Goal: Task Accomplishment & Management: Manage account settings

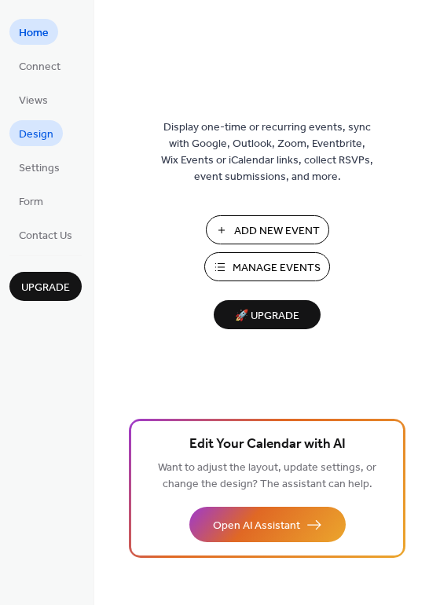
click at [46, 131] on span "Design" at bounding box center [36, 134] width 35 height 16
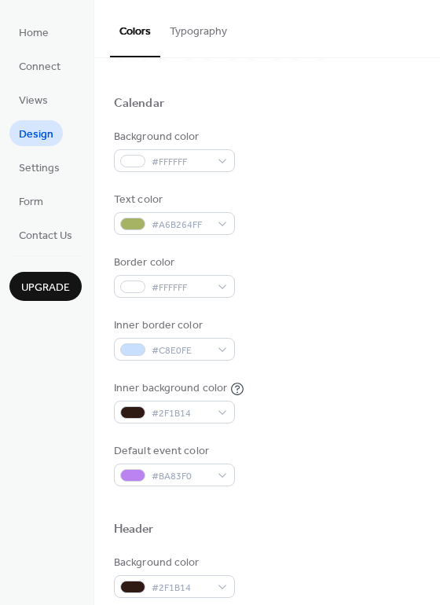
scroll to position [106, 0]
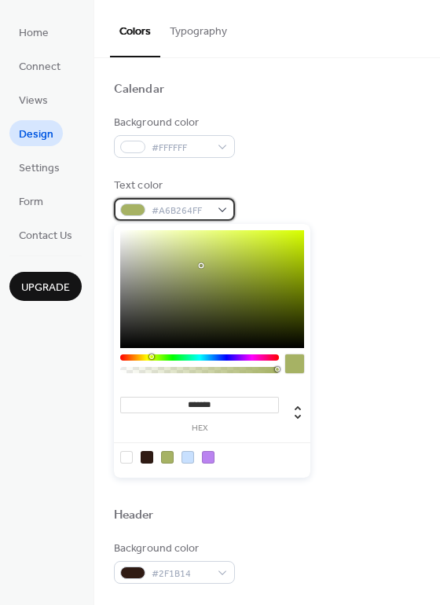
click at [220, 204] on div "#A6B264FF" at bounding box center [174, 209] width 121 height 23
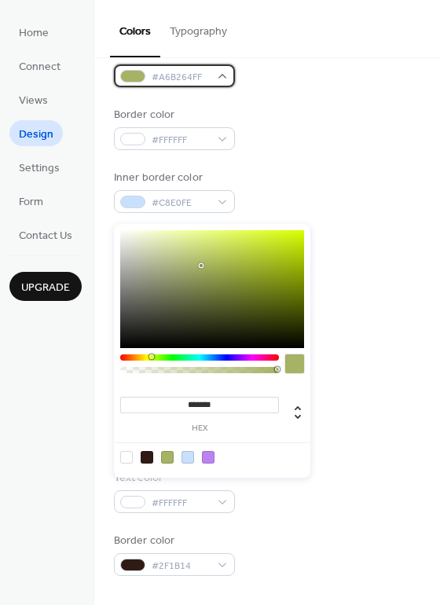
scroll to position [247, 0]
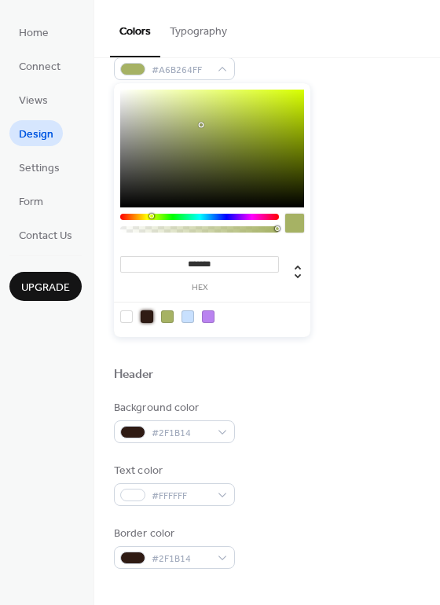
click at [145, 313] on div at bounding box center [147, 316] width 13 height 13
type input "*******"
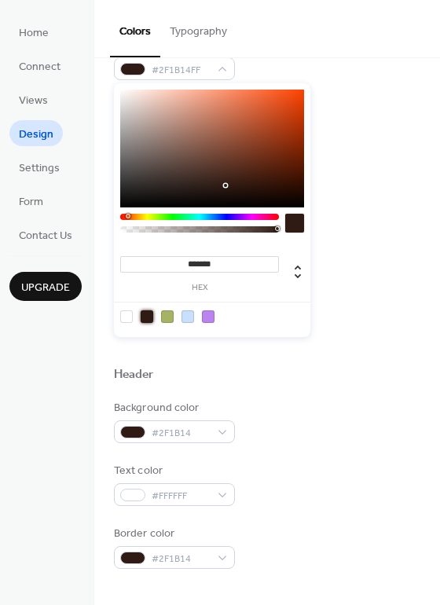
click at [342, 78] on div "Text color #2F1B14FF" at bounding box center [267, 58] width 306 height 43
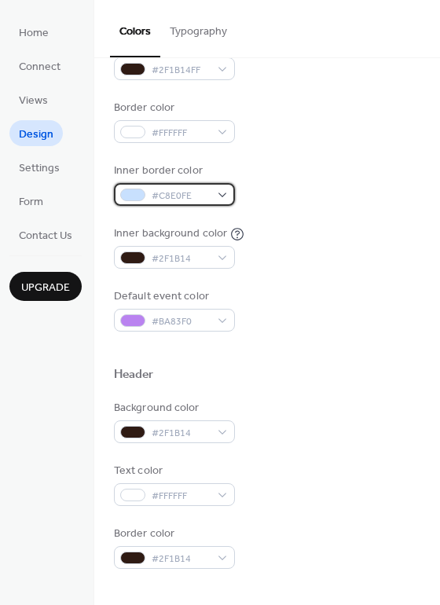
click at [222, 192] on div "#C8E0FE" at bounding box center [174, 194] width 121 height 23
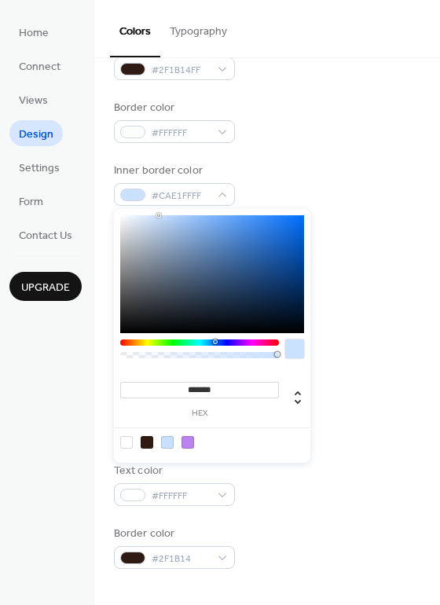
type input "*******"
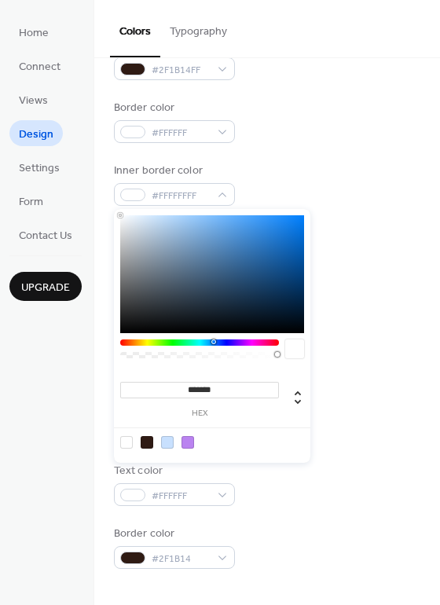
drag, startPoint x: 159, startPoint y: 214, endPoint x: 80, endPoint y: 208, distance: 78.8
click at [80, 208] on body "Home Connect Views Design Settings Form Contact Us Upgrade Design Upgrade Color…" at bounding box center [220, 302] width 440 height 605
click at [345, 129] on div "Border color #FFFFFF" at bounding box center [267, 121] width 306 height 43
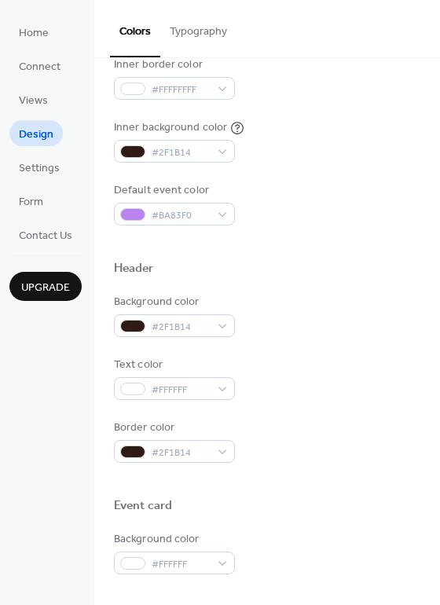
scroll to position [369, 0]
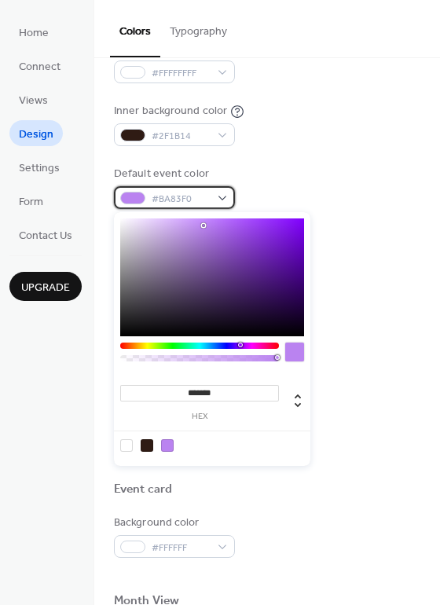
click at [224, 199] on div "#BA83F0" at bounding box center [174, 197] width 121 height 23
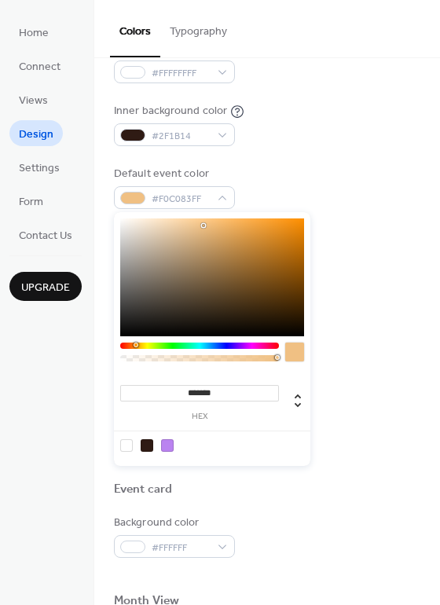
click at [135, 346] on div at bounding box center [199, 345] width 159 height 6
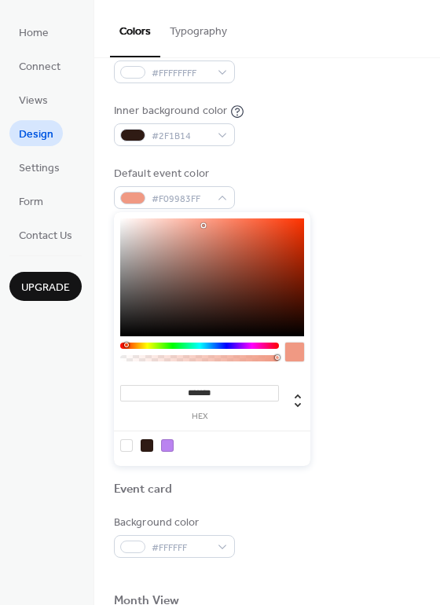
drag, startPoint x: 135, startPoint y: 345, endPoint x: 126, endPoint y: 339, distance: 10.9
click at [126, 339] on div "******* hex" at bounding box center [212, 339] width 196 height 254
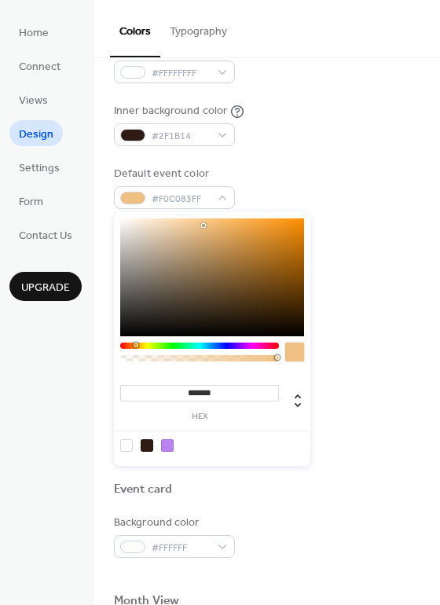
drag, startPoint x: 127, startPoint y: 345, endPoint x: 135, endPoint y: 344, distance: 7.9
click at [135, 344] on div at bounding box center [136, 344] width 5 height 5
drag, startPoint x: 204, startPoint y: 223, endPoint x: 282, endPoint y: 215, distance: 78.1
click at [282, 215] on div "******* hex" at bounding box center [212, 339] width 196 height 254
drag, startPoint x: 282, startPoint y: 215, endPoint x: 256, endPoint y: 212, distance: 26.1
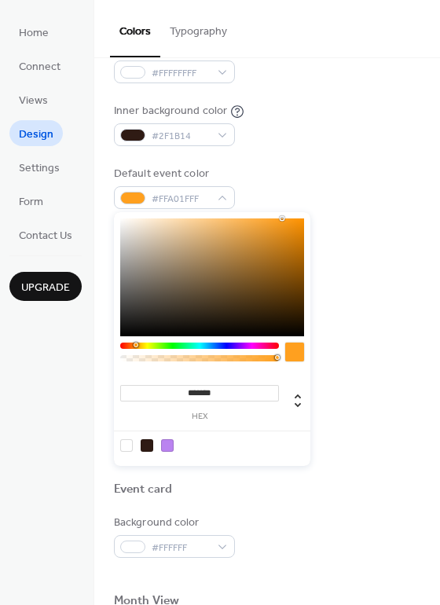
click at [256, 212] on div "******* hex" at bounding box center [212, 339] width 196 height 254
drag, startPoint x: 280, startPoint y: 218, endPoint x: 248, endPoint y: 218, distance: 32.2
click at [248, 218] on div at bounding box center [248, 218] width 3 height 3
type input "*******"
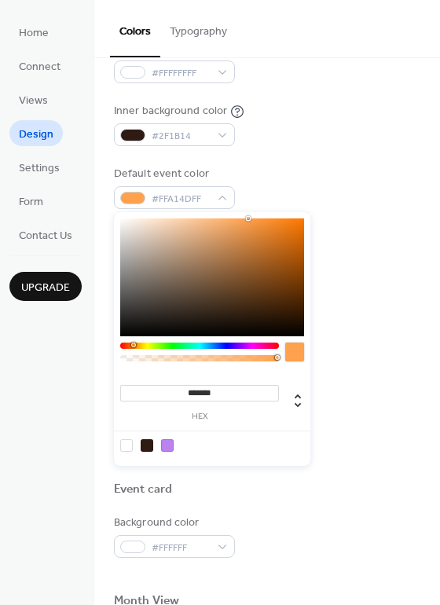
click at [133, 344] on div at bounding box center [133, 344] width 5 height 5
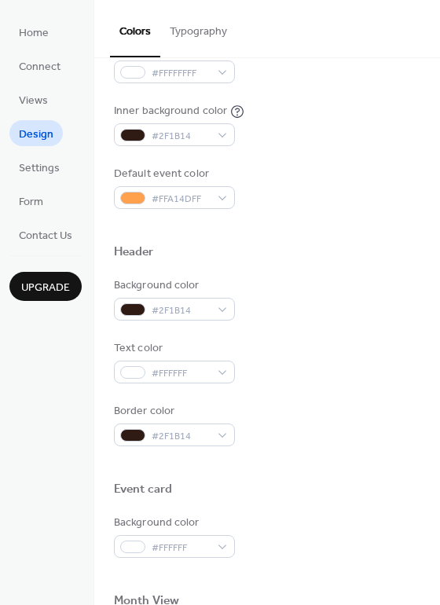
click at [349, 209] on div at bounding box center [267, 226] width 306 height 35
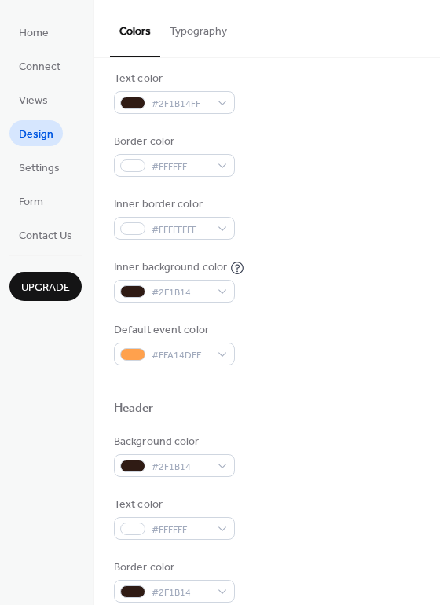
scroll to position [181, 0]
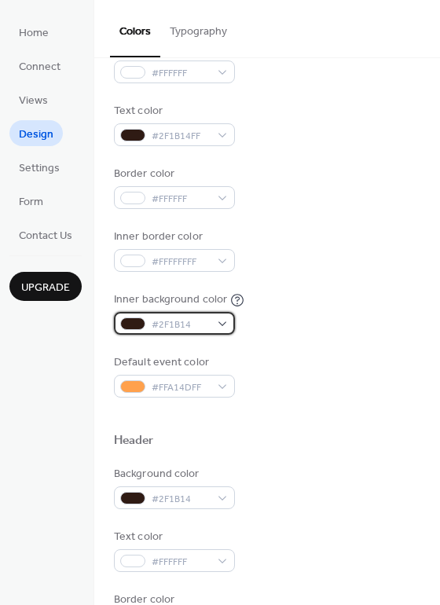
click at [221, 324] on div "#2F1B14" at bounding box center [174, 323] width 121 height 23
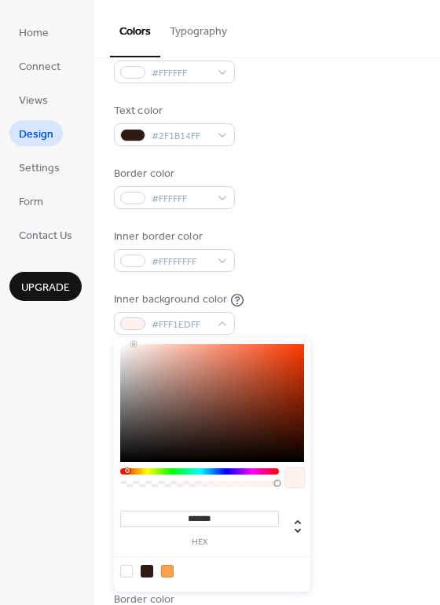
drag, startPoint x: 226, startPoint y: 440, endPoint x: 134, endPoint y: 343, distance: 133.9
click at [134, 343] on div at bounding box center [133, 343] width 3 height 3
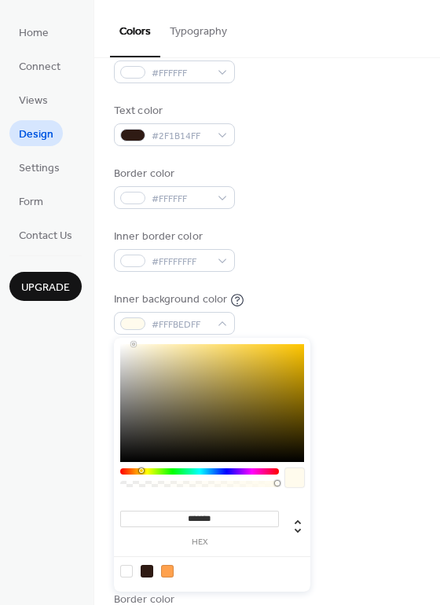
drag, startPoint x: 128, startPoint y: 468, endPoint x: 141, endPoint y: 464, distance: 13.2
click at [141, 464] on div "******* hex" at bounding box center [212, 465] width 196 height 254
type input "*******"
drag, startPoint x: 134, startPoint y: 343, endPoint x: 137, endPoint y: 357, distance: 14.5
click at [137, 357] on div at bounding box center [136, 357] width 3 height 3
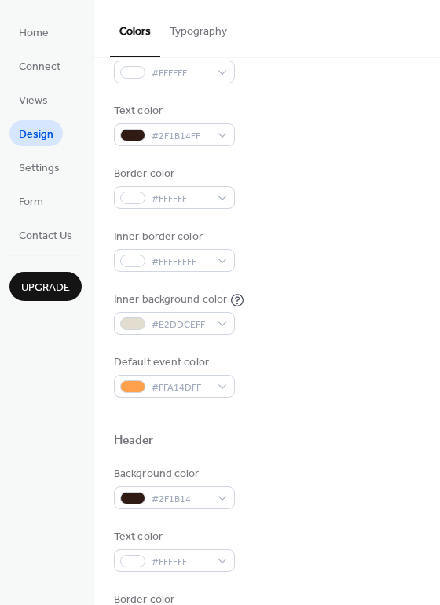
click at [351, 239] on div "Inner border color #FFFFFFFF" at bounding box center [267, 250] width 306 height 43
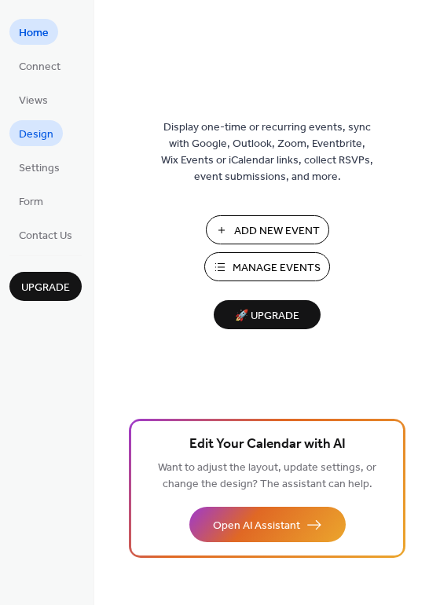
click at [38, 136] on span "Design" at bounding box center [36, 134] width 35 height 16
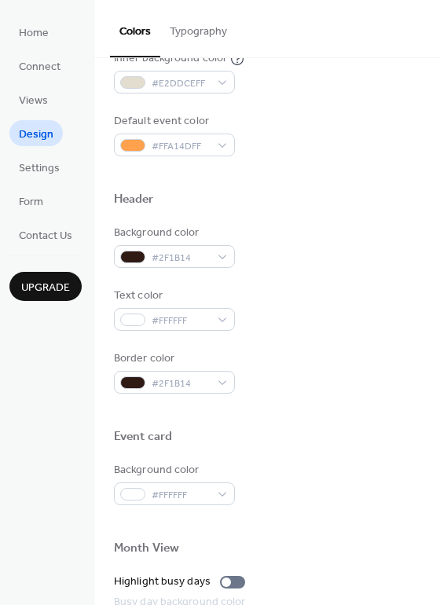
scroll to position [415, 0]
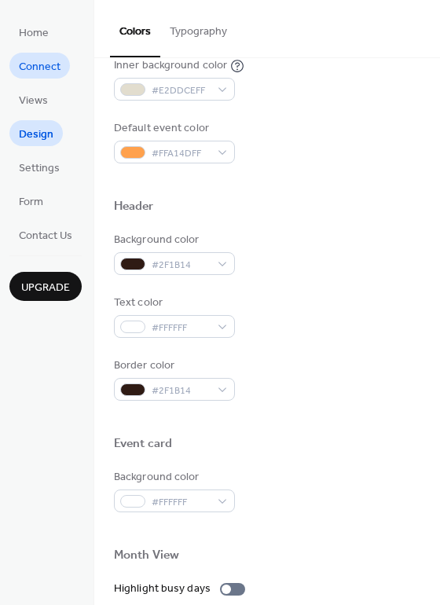
click at [43, 71] on span "Connect" at bounding box center [40, 67] width 42 height 16
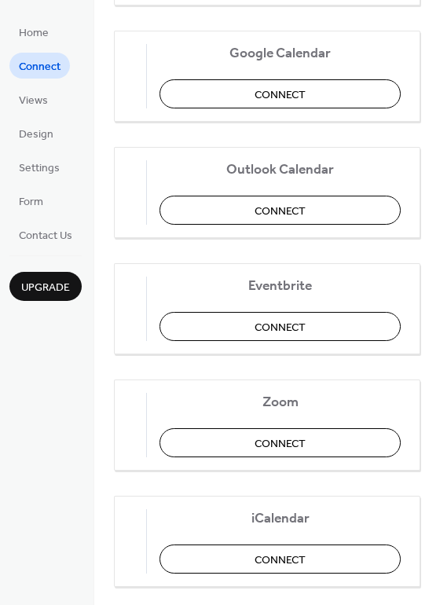
scroll to position [307, 0]
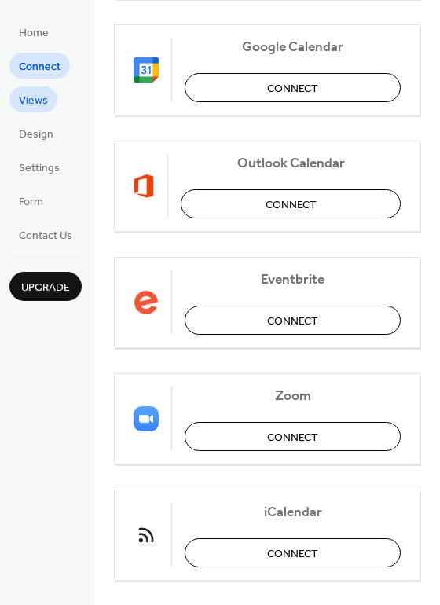
click at [44, 98] on span "Views" at bounding box center [33, 101] width 29 height 16
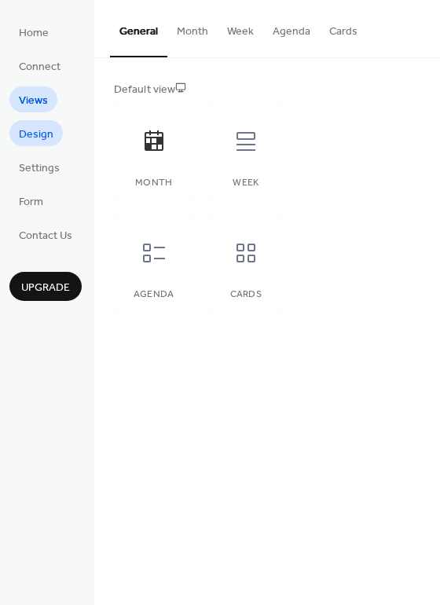
click at [39, 138] on span "Design" at bounding box center [36, 134] width 35 height 16
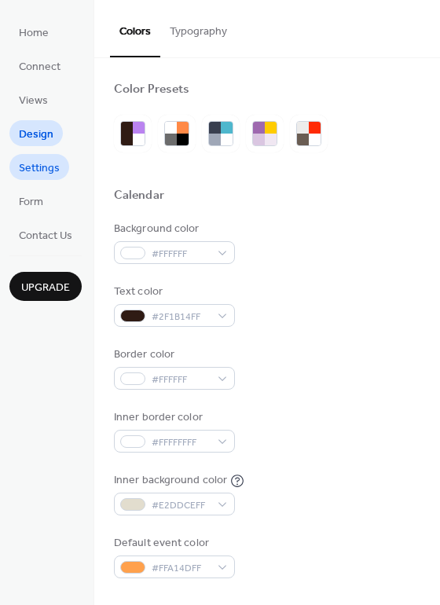
click at [39, 174] on span "Settings" at bounding box center [39, 168] width 41 height 16
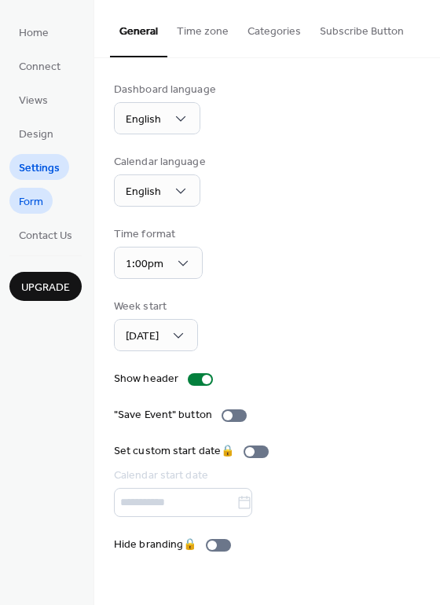
click at [37, 198] on span "Form" at bounding box center [31, 202] width 24 height 16
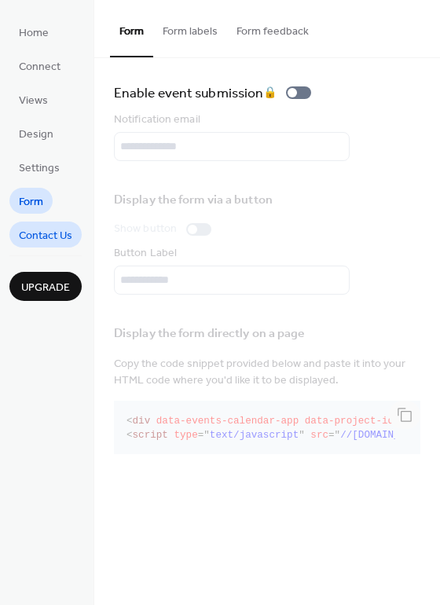
click at [39, 232] on span "Contact Us" at bounding box center [45, 236] width 53 height 16
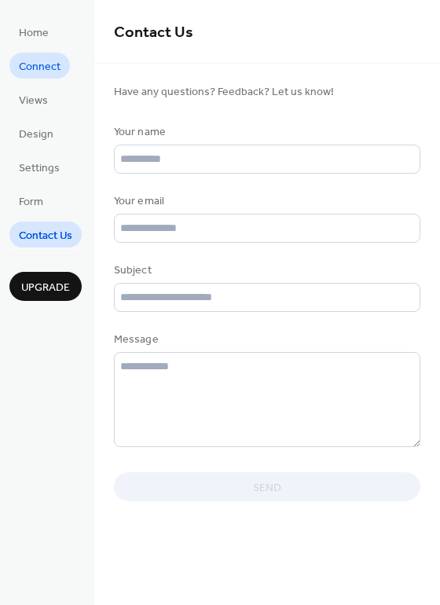
click at [46, 71] on span "Connect" at bounding box center [40, 67] width 42 height 16
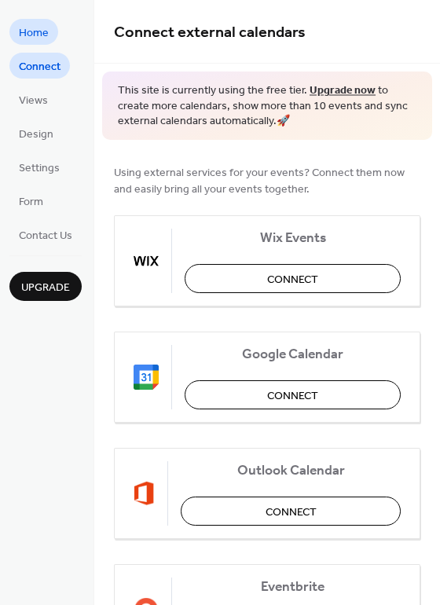
click at [42, 37] on span "Home" at bounding box center [34, 33] width 30 height 16
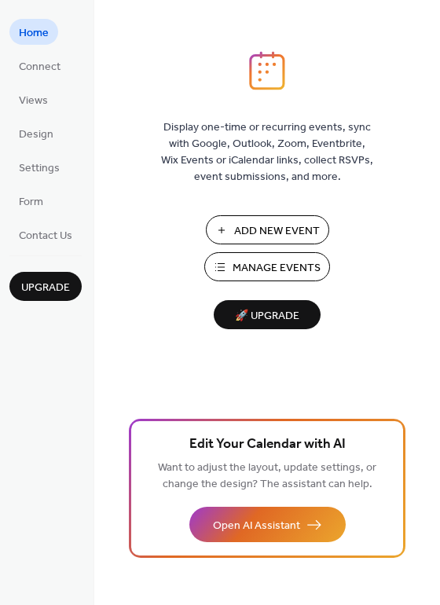
click at [257, 267] on span "Manage Events" at bounding box center [276, 268] width 88 height 16
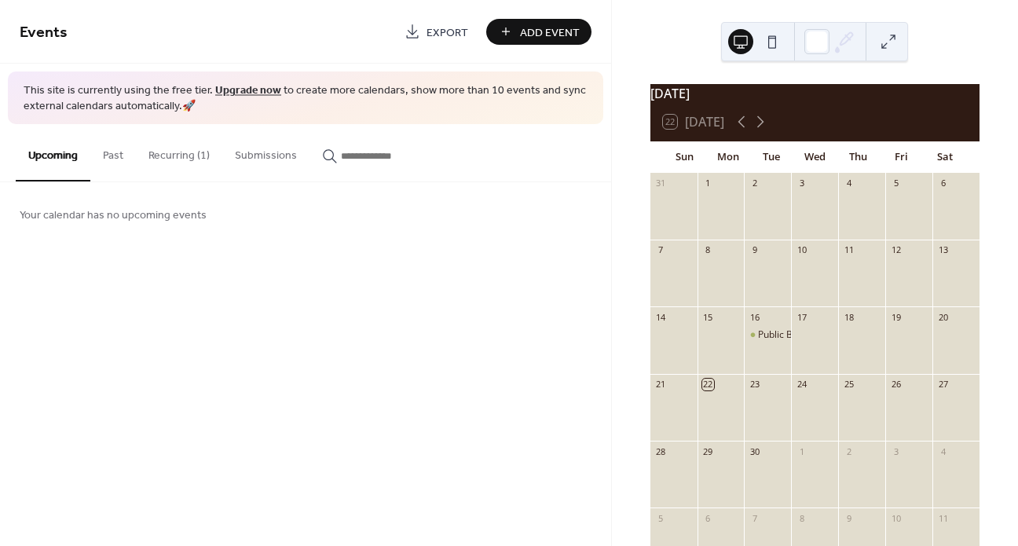
click at [184, 155] on button "Recurring (1)" at bounding box center [179, 152] width 86 height 56
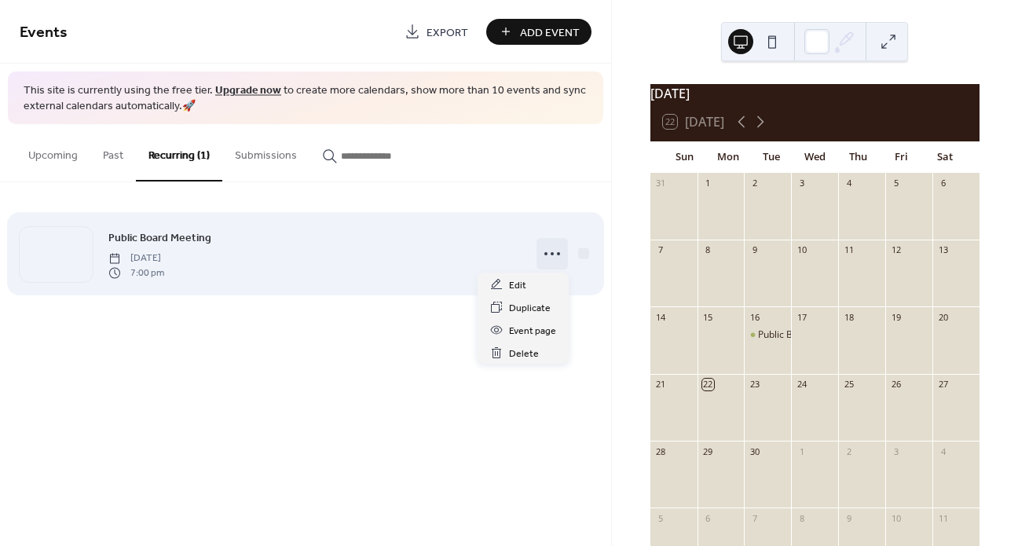
click at [553, 254] on icon at bounding box center [552, 253] width 25 height 25
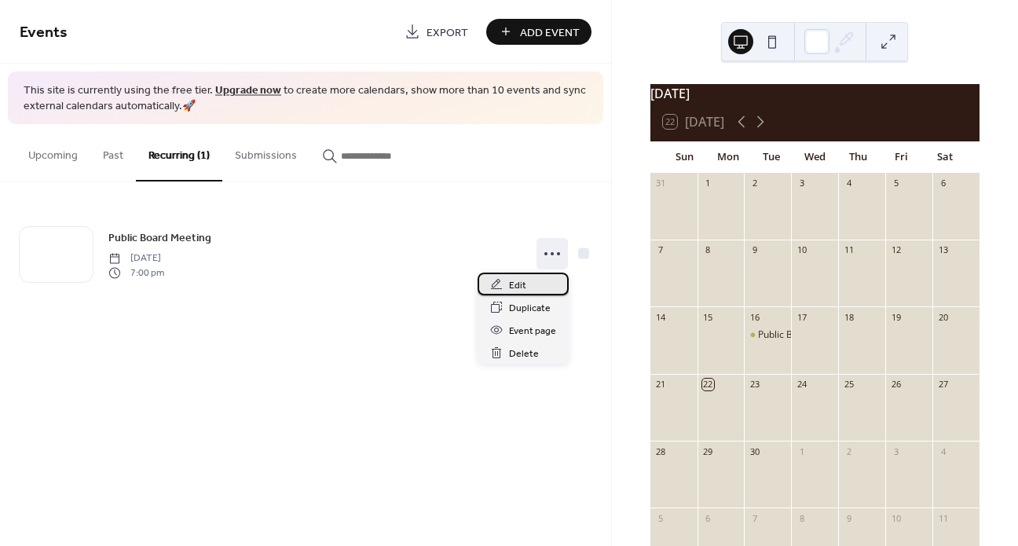
click at [518, 282] on span "Edit" at bounding box center [517, 285] width 17 height 16
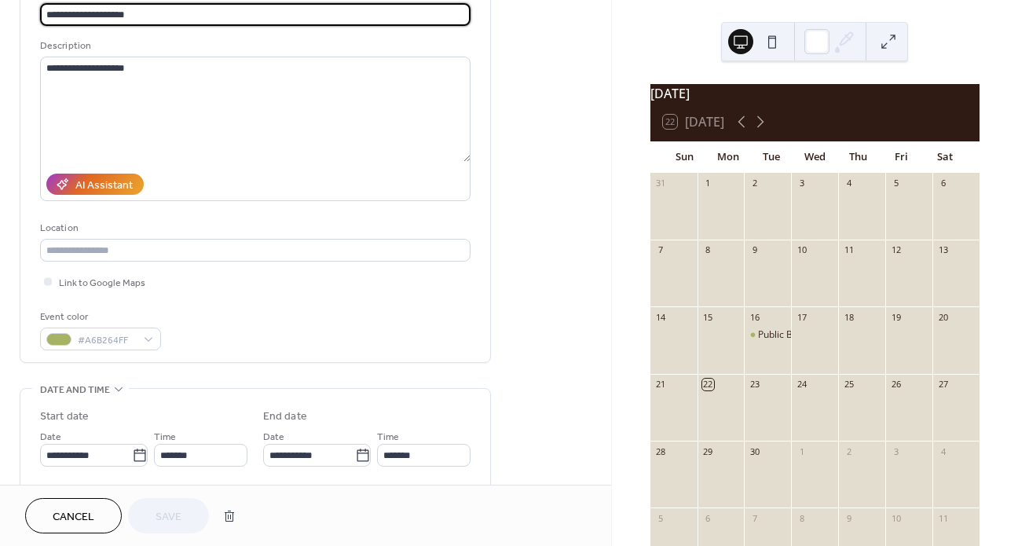
scroll to position [120, 0]
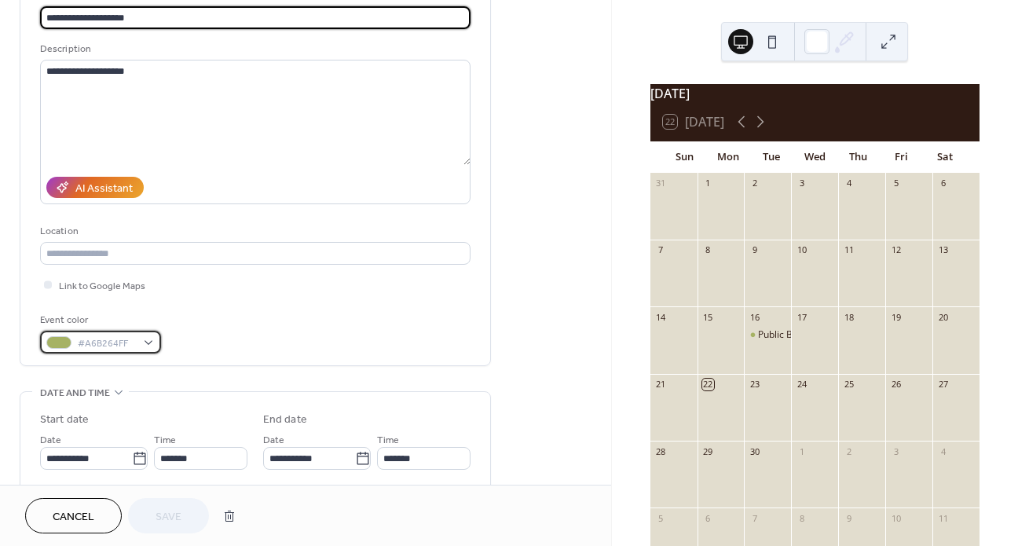
click at [146, 339] on div "#A6B264FF" at bounding box center [100, 342] width 121 height 23
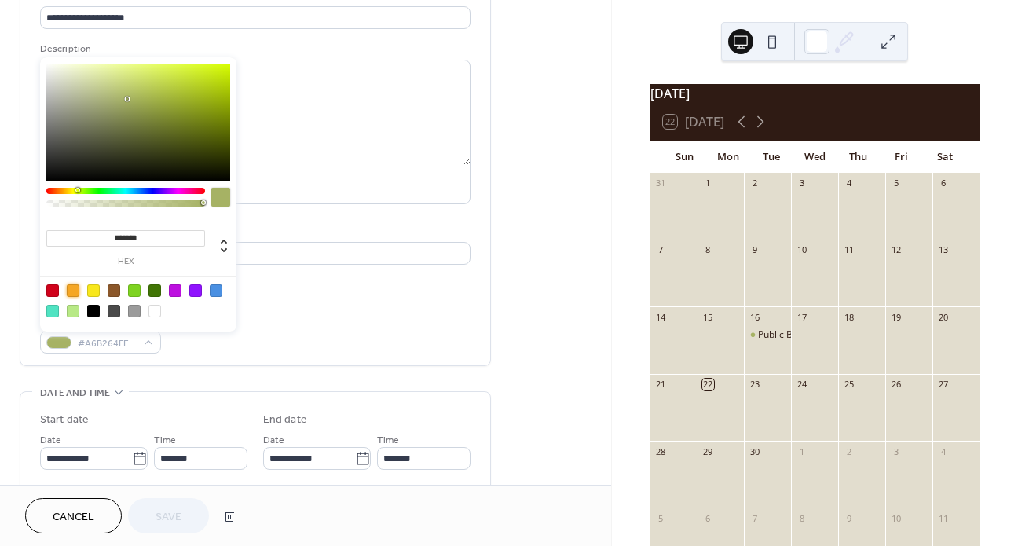
click at [73, 288] on div at bounding box center [73, 290] width 13 height 13
type input "*******"
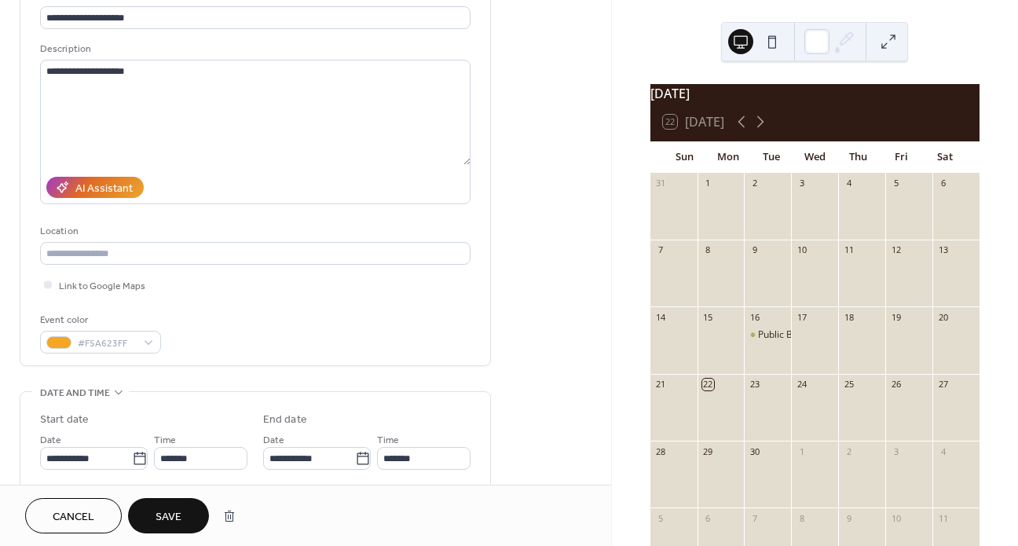
click at [308, 324] on div "Event color #F5A623FF" at bounding box center [255, 333] width 430 height 42
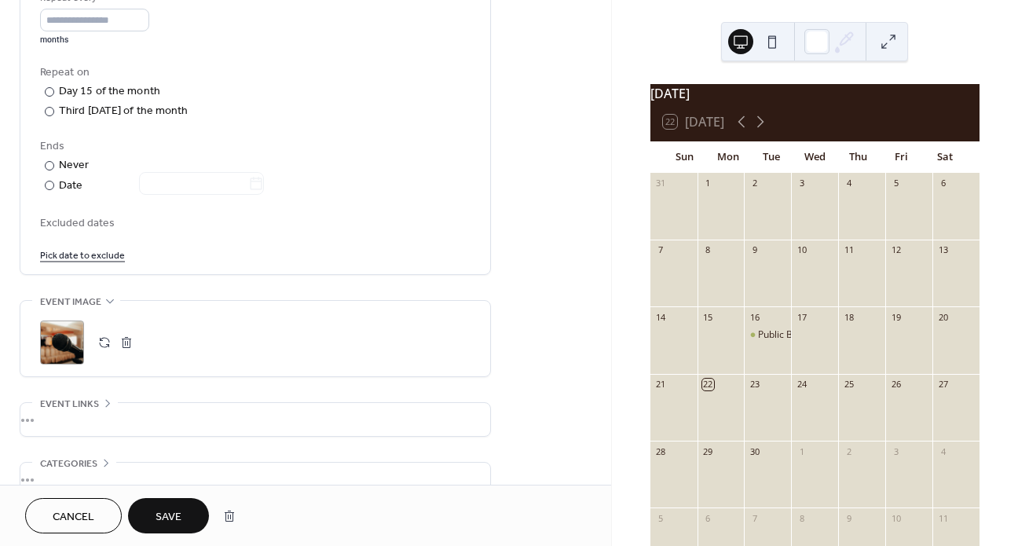
scroll to position [855, 0]
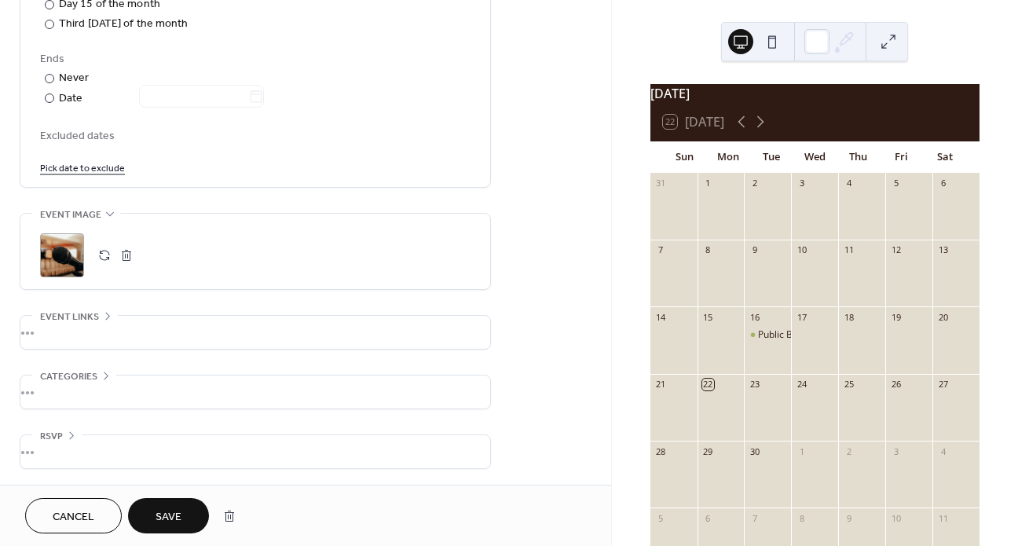
click at [105, 251] on button "button" at bounding box center [104, 255] width 22 height 22
click at [152, 513] on button "Save" at bounding box center [168, 515] width 81 height 35
